Goal: Information Seeking & Learning: Check status

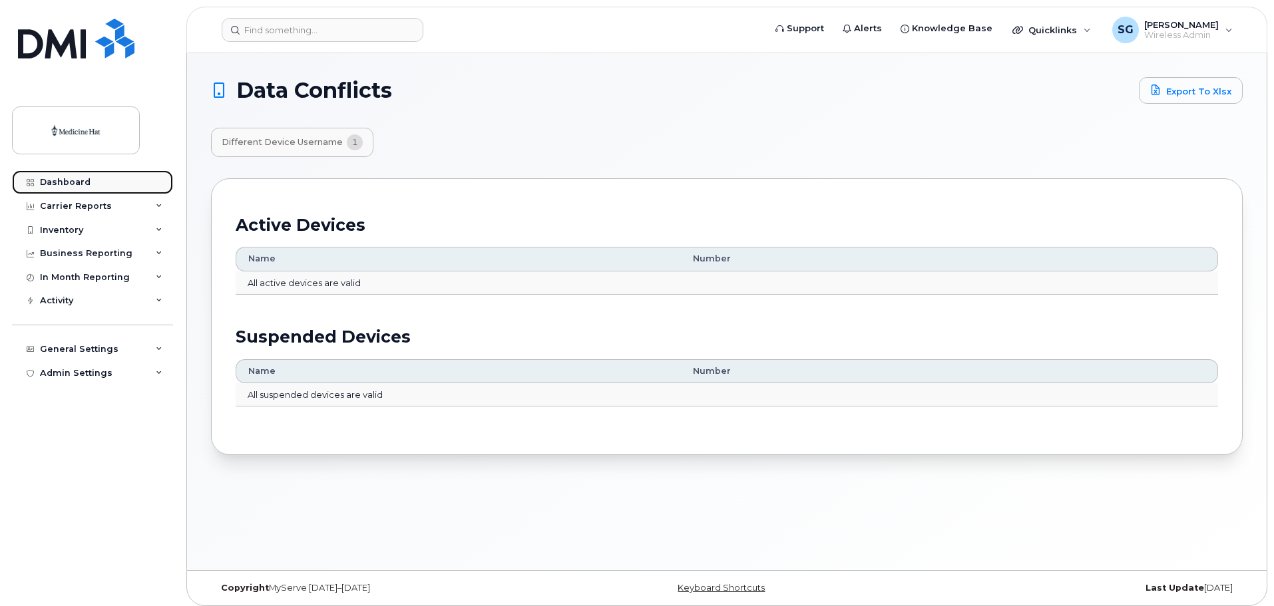
click at [70, 175] on link "Dashboard" at bounding box center [92, 182] width 161 height 24
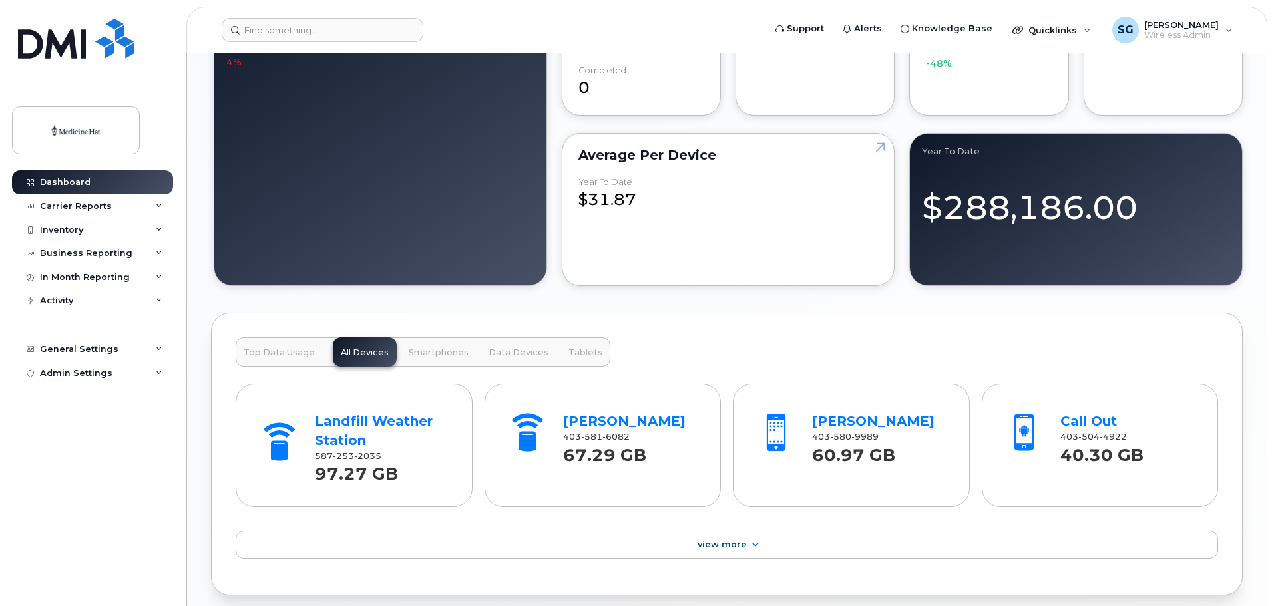
scroll to position [1198, 0]
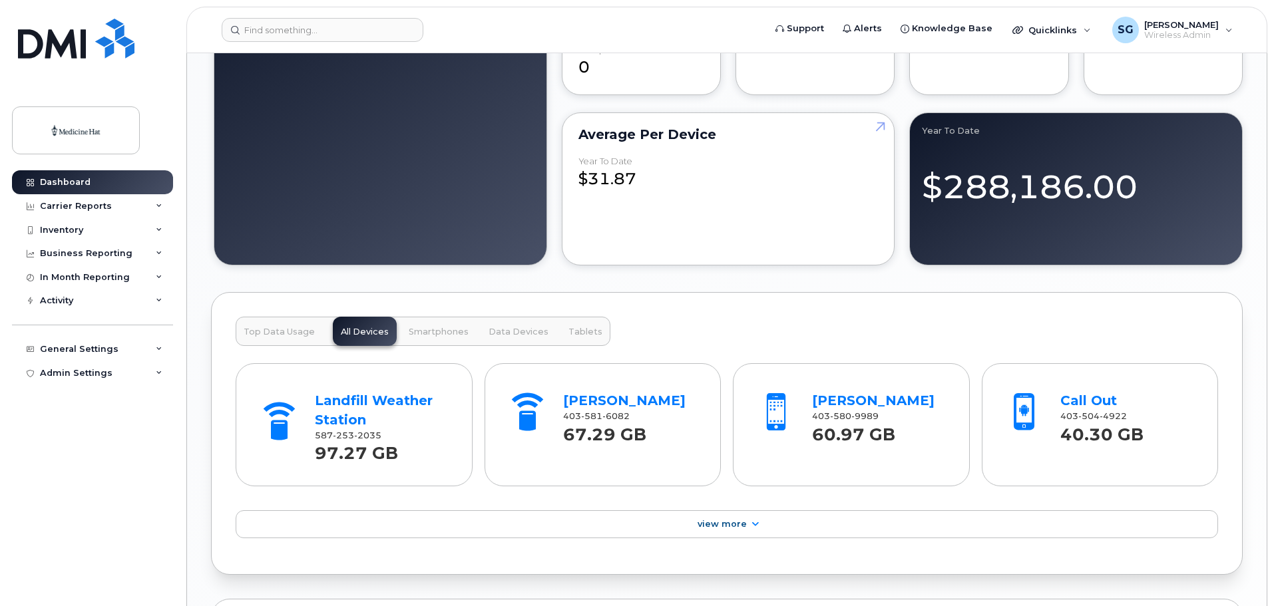
click at [439, 335] on span "Smartphones" at bounding box center [439, 332] width 60 height 11
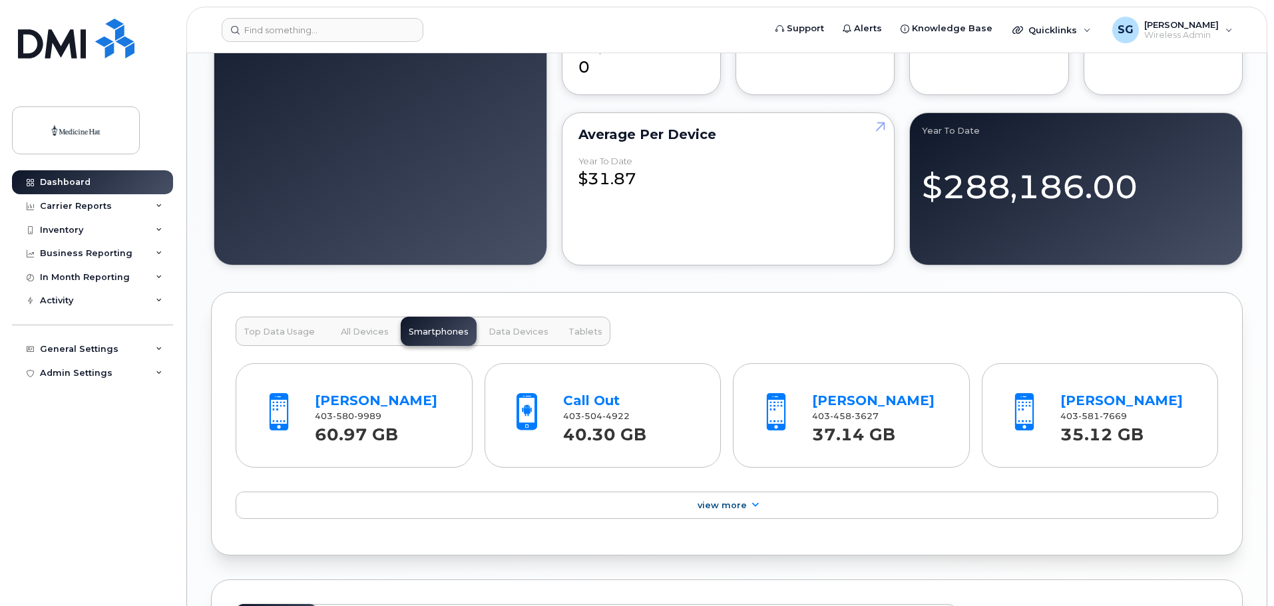
click at [508, 331] on span "Data Devices" at bounding box center [519, 332] width 60 height 11
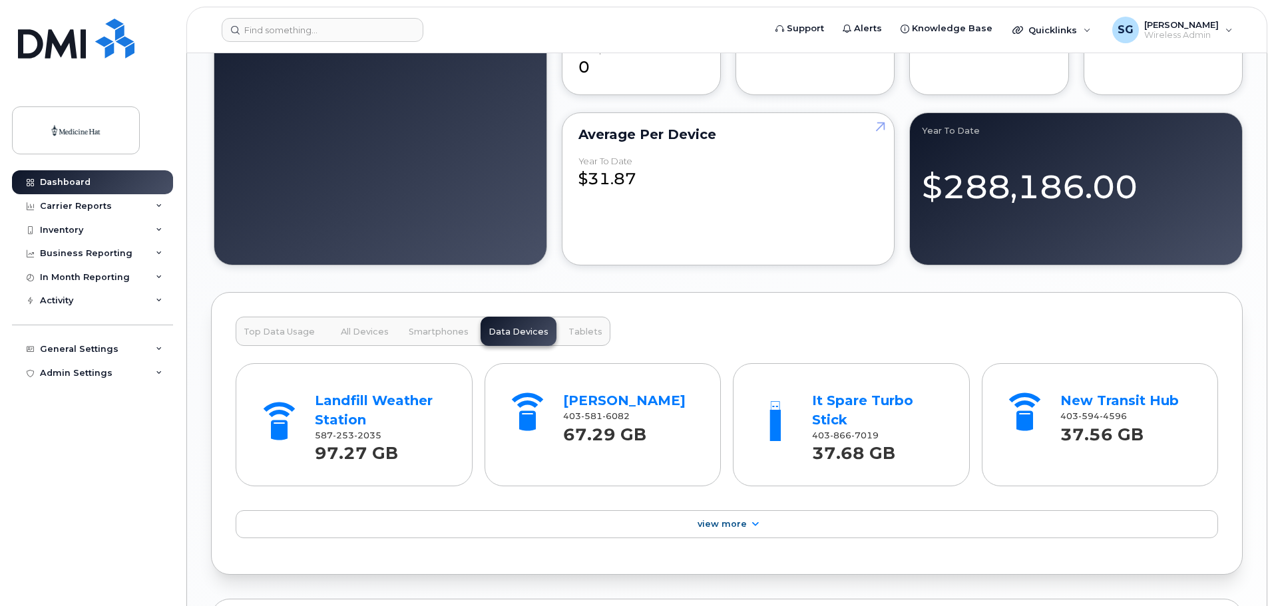
click at [570, 329] on span "Tablets" at bounding box center [585, 332] width 34 height 11
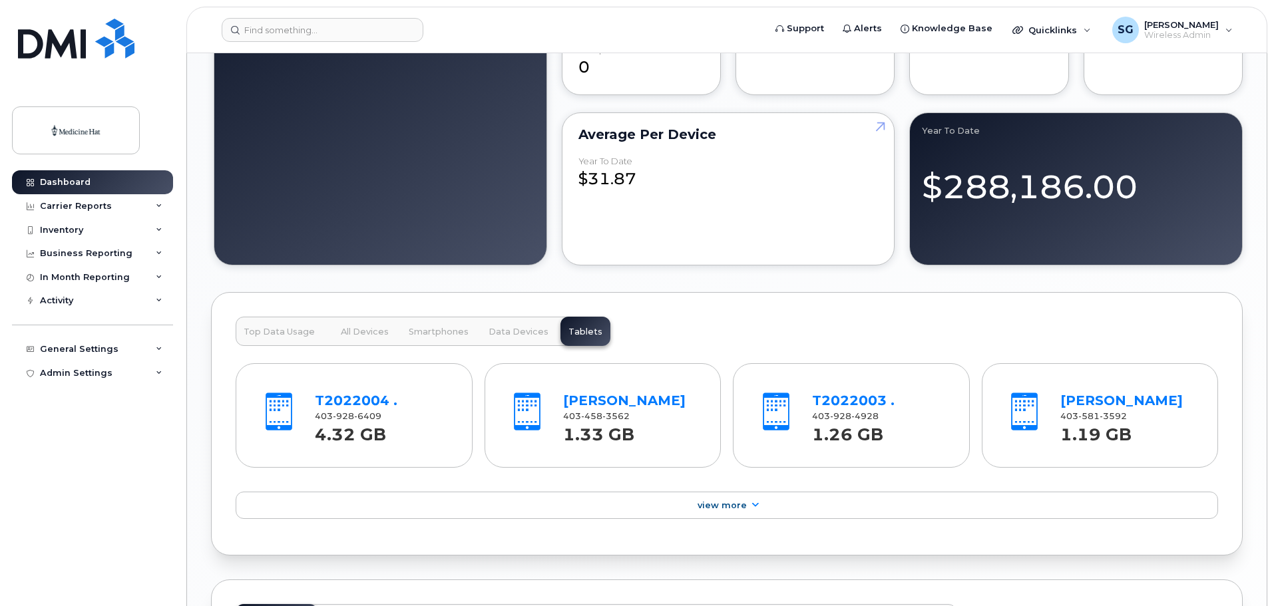
click at [373, 332] on span "All Devices" at bounding box center [365, 332] width 48 height 11
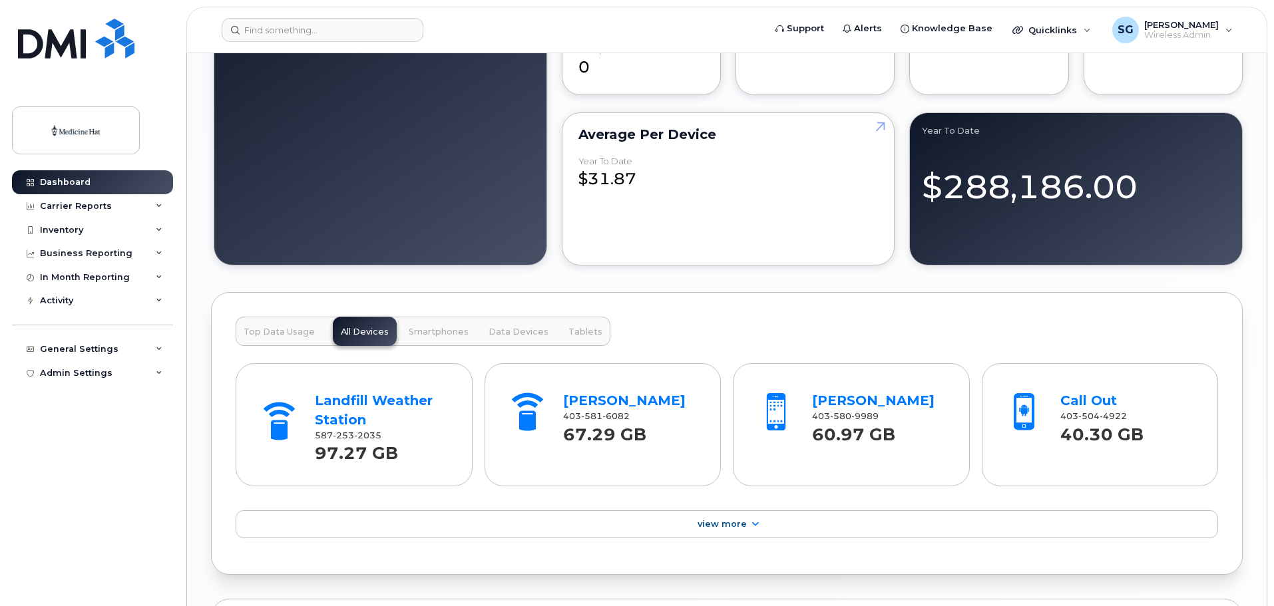
click at [269, 329] on span "Top Data Usage" at bounding box center [279, 332] width 71 height 11
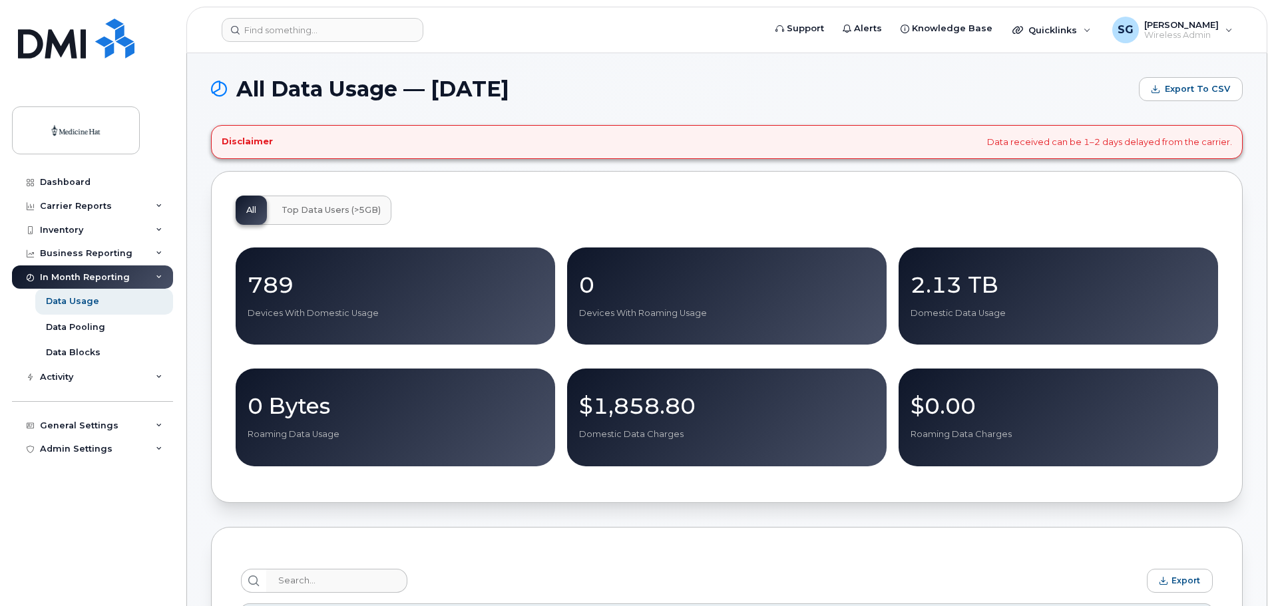
click at [320, 212] on span "Top Data Users (>5GB)" at bounding box center [331, 210] width 99 height 11
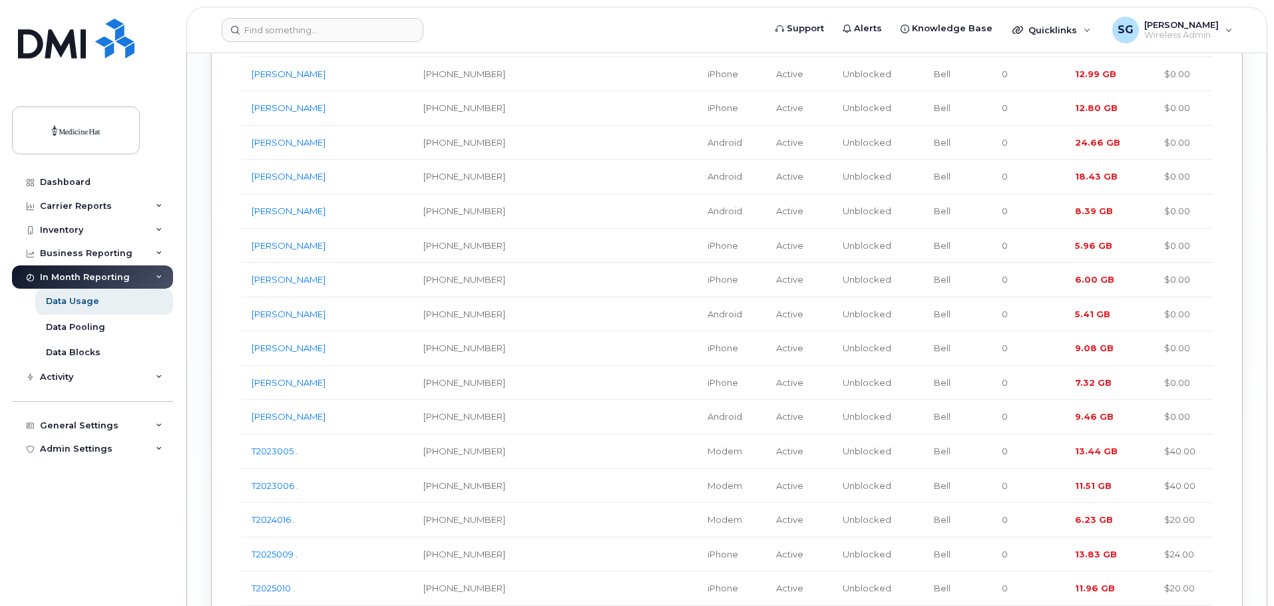
scroll to position [3195, 0]
